Goal: Book appointment/travel/reservation

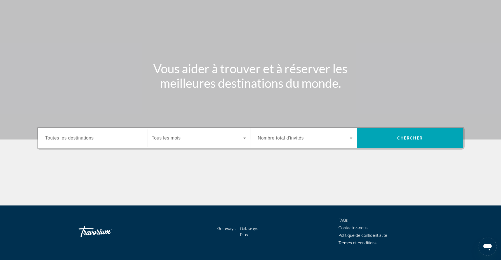
scroll to position [42, 0]
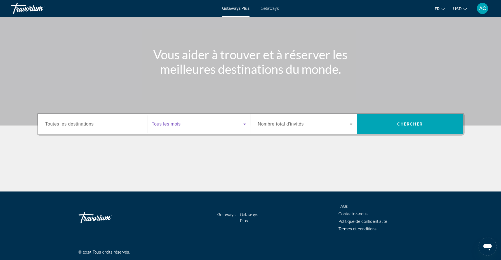
click at [244, 126] on icon "Search widget" at bounding box center [245, 124] width 7 height 7
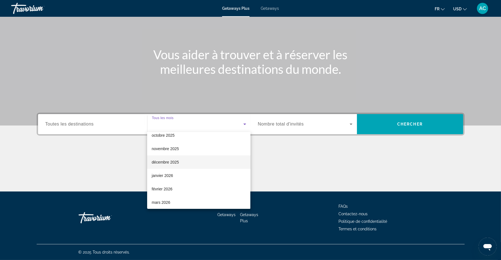
scroll to position [24, 0]
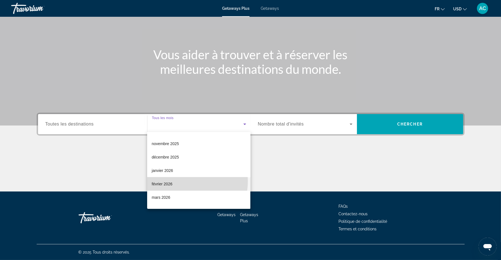
click at [182, 181] on mat-option "février 2026" at bounding box center [198, 183] width 103 height 13
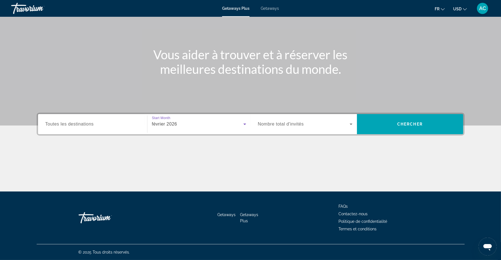
click at [351, 123] on icon "Search widget" at bounding box center [351, 124] width 7 height 7
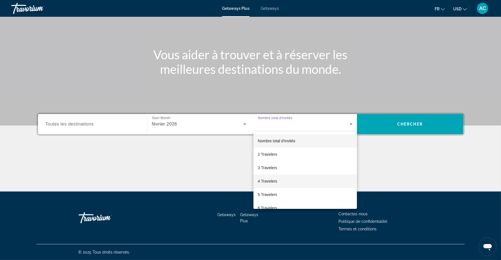
click at [270, 181] on span "4 Travelers" at bounding box center [267, 181] width 19 height 7
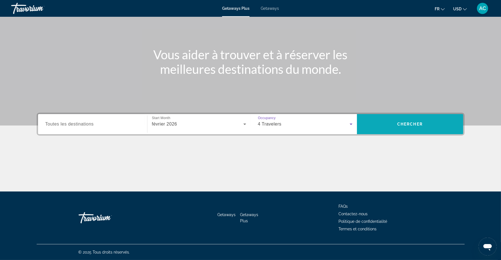
click at [409, 123] on span "Chercher" at bounding box center [409, 124] width 25 height 4
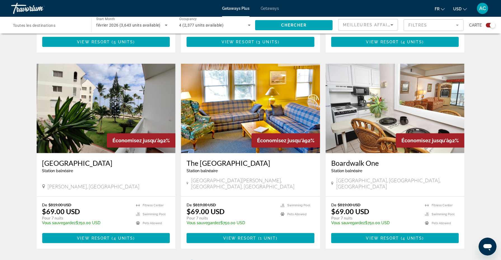
scroll to position [787, 0]
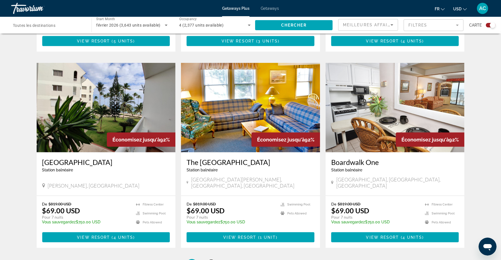
click at [210, 260] on span "2" at bounding box center [211, 265] width 3 height 6
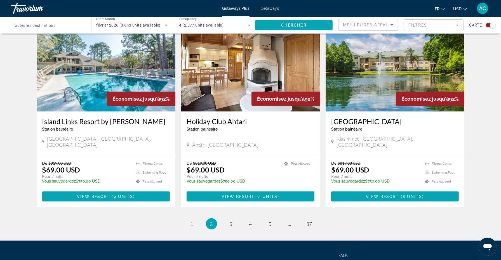
scroll to position [827, 0]
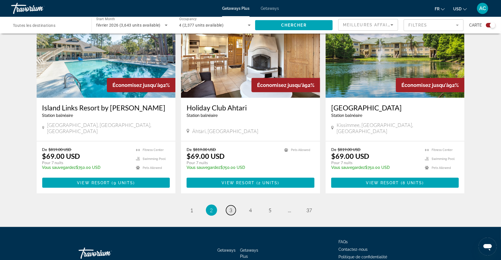
click at [228, 206] on link "page 3" at bounding box center [231, 211] width 10 height 10
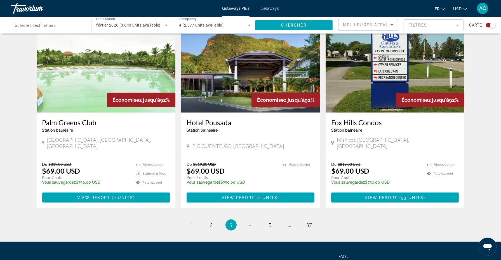
scroll to position [804, 0]
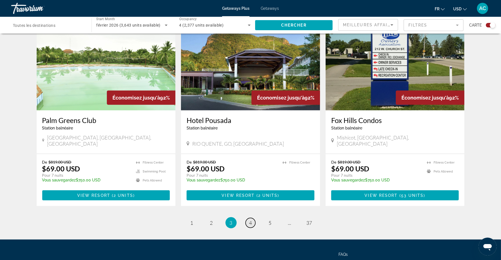
click at [252, 218] on link "page 4" at bounding box center [251, 223] width 10 height 10
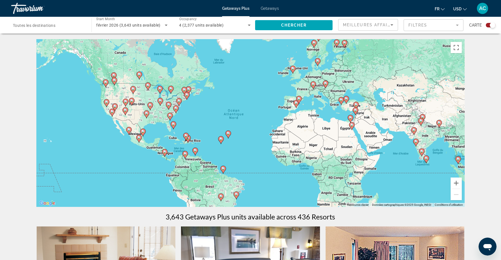
click at [296, 103] on image "Main content" at bounding box center [296, 102] width 3 height 3
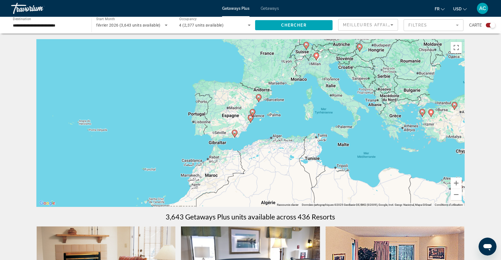
click at [250, 118] on image "Main content" at bounding box center [250, 117] width 3 height 3
type input "**********"
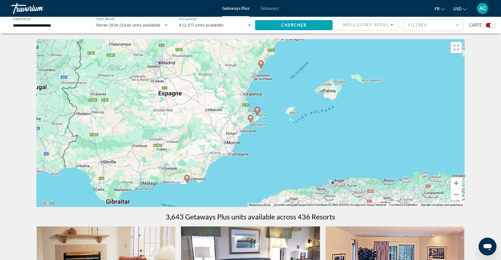
click at [251, 116] on image "Main content" at bounding box center [250, 117] width 3 height 3
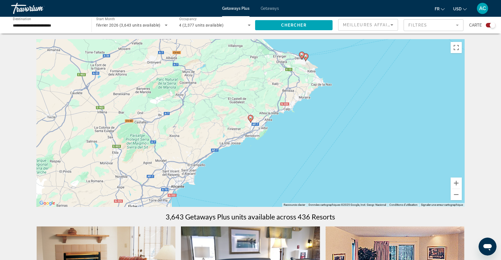
click at [251, 116] on image "Main content" at bounding box center [250, 117] width 3 height 3
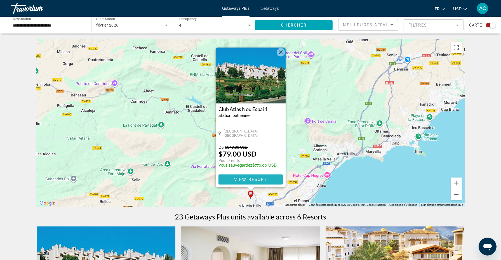
click at [256, 181] on span "View Resort" at bounding box center [250, 179] width 33 height 4
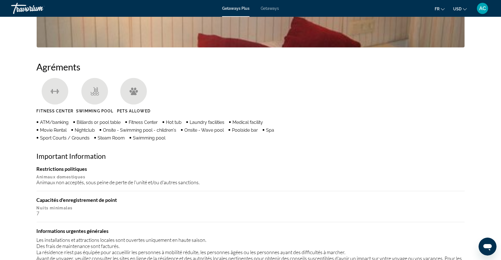
scroll to position [447, 0]
